Goal: Navigation & Orientation: Find specific page/section

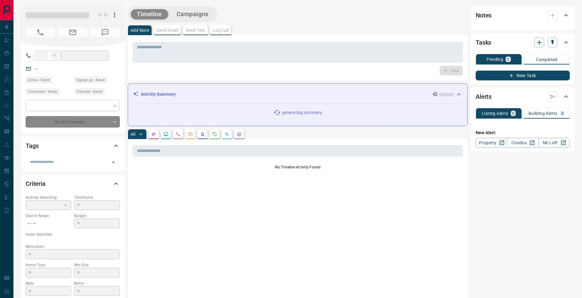
type input "**"
type input "**********"
type input "*"
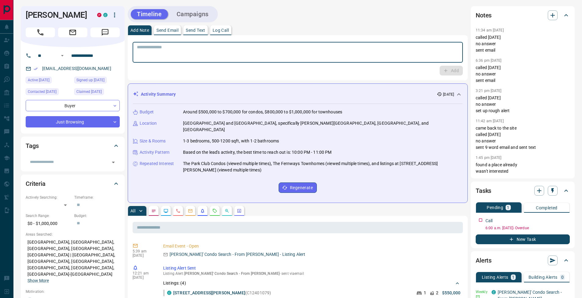
click at [271, 55] on textarea at bounding box center [298, 53] width 322 height 16
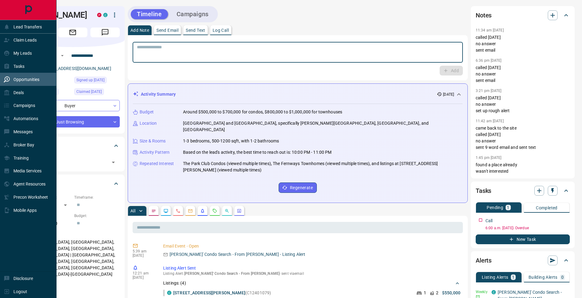
click at [15, 75] on div "Opportunities" at bounding box center [22, 79] width 36 height 10
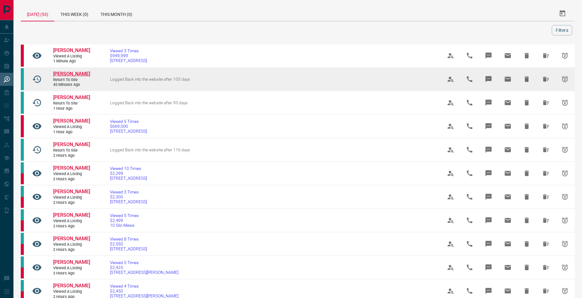
click at [67, 74] on span "[PERSON_NAME]" at bounding box center [71, 74] width 37 height 6
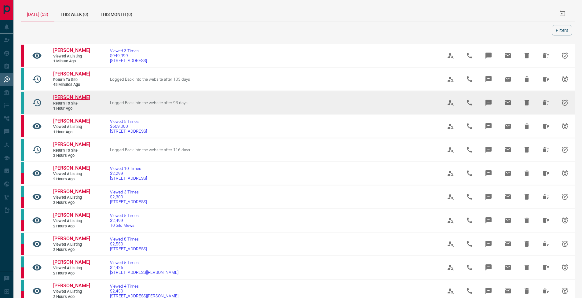
click at [82, 95] on span "[PERSON_NAME]" at bounding box center [71, 97] width 37 height 6
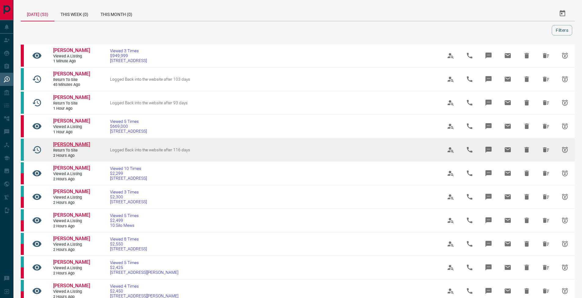
click at [77, 143] on span "[PERSON_NAME]" at bounding box center [71, 144] width 37 height 6
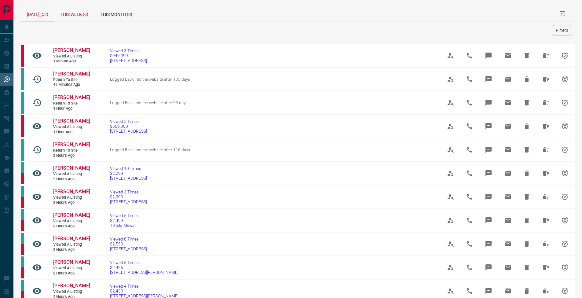
click at [88, 18] on div "This Week (0)" at bounding box center [74, 13] width 40 height 15
click at [47, 16] on div "[DATE] (53)" at bounding box center [38, 13] width 34 height 15
click at [136, 16] on div "This Month (0)" at bounding box center [121, 13] width 44 height 15
click at [89, 19] on div "This Week (209)" at bounding box center [76, 13] width 45 height 15
click at [150, 14] on div "This Month (500+)" at bounding box center [124, 13] width 51 height 15
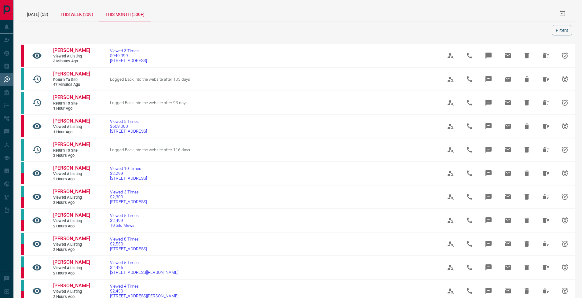
click at [96, 14] on div "This Week (209)" at bounding box center [76, 13] width 45 height 15
click at [46, 12] on div "[DATE] (53)" at bounding box center [38, 13] width 34 height 15
click at [89, 17] on div "This Week (209)" at bounding box center [76, 13] width 45 height 15
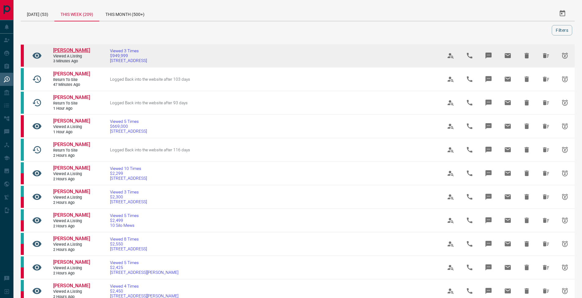
click at [81, 50] on span "[PERSON_NAME]" at bounding box center [71, 50] width 37 height 6
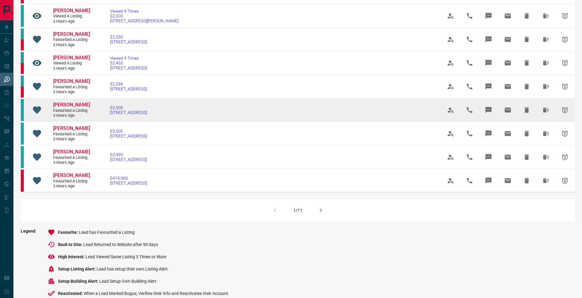
scroll to position [376, 0]
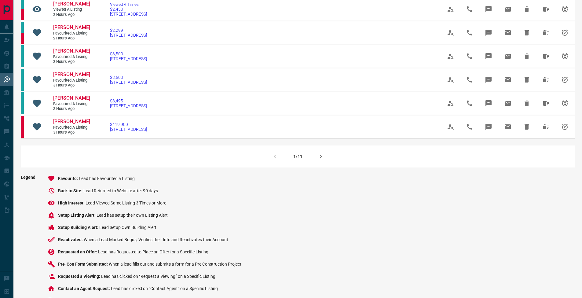
click at [320, 160] on icon "button" at bounding box center [320, 156] width 7 height 7
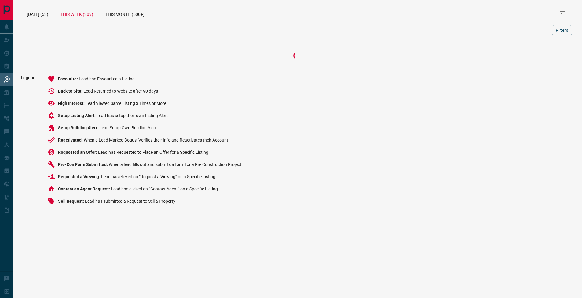
scroll to position [0, 0]
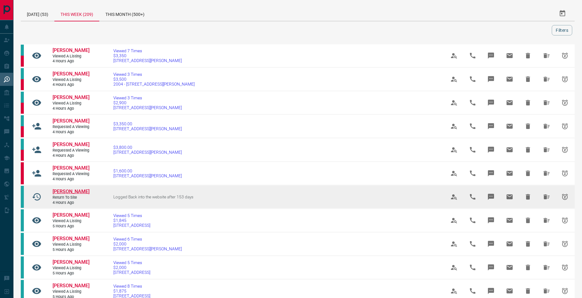
click at [71, 194] on span "[PERSON_NAME]" at bounding box center [71, 191] width 37 height 6
